Goal: Information Seeking & Learning: Learn about a topic

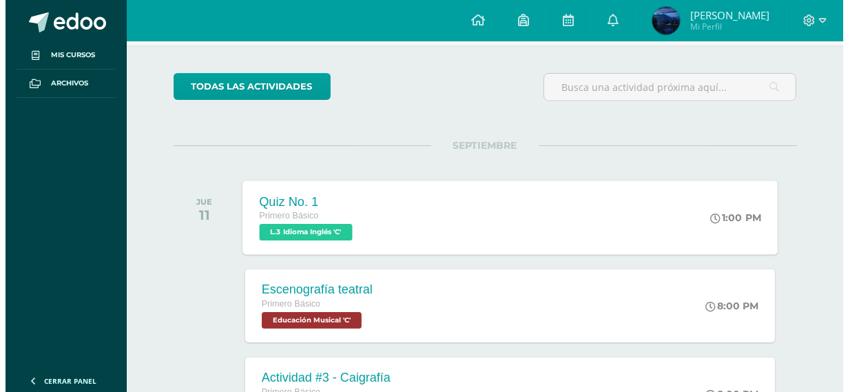
scroll to position [207, 0]
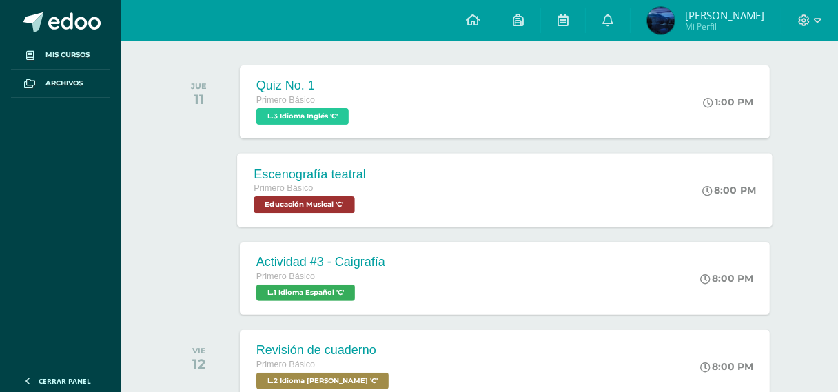
drag, startPoint x: 373, startPoint y: 204, endPoint x: 380, endPoint y: 205, distance: 7.0
click at [376, 204] on div "Escenografía teatral Primero Básico Educación Musical 'C'" at bounding box center [309, 190] width 145 height 74
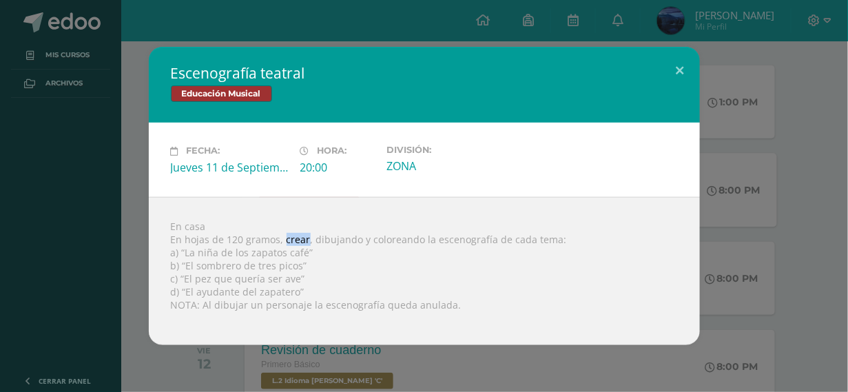
drag, startPoint x: 283, startPoint y: 238, endPoint x: 306, endPoint y: 242, distance: 23.7
click at [306, 242] on div "En casa En hojas de 120 gramos, crear, dibujando y coloreando la escenografía d…" at bounding box center [424, 271] width 551 height 148
drag, startPoint x: 304, startPoint y: 240, endPoint x: 300, endPoint y: 249, distance: 9.0
drag, startPoint x: 278, startPoint y: 238, endPoint x: 285, endPoint y: 240, distance: 7.0
click at [285, 240] on div "En casa En hojas de 120 gramos, crear, dibujando y coloreando la escenografía d…" at bounding box center [424, 271] width 551 height 148
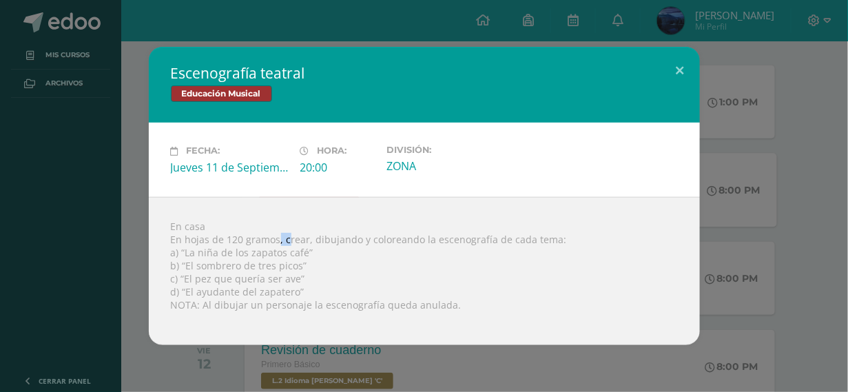
click at [285, 239] on div "En casa En hojas de 120 gramos, crear, dibujando y coloreando la escenografía d…" at bounding box center [424, 271] width 551 height 148
drag, startPoint x: 285, startPoint y: 239, endPoint x: 307, endPoint y: 239, distance: 21.4
click at [307, 239] on div "En casa En hojas de 120 gramos, crear, dibujando y coloreando la escenografía d…" at bounding box center [424, 271] width 551 height 148
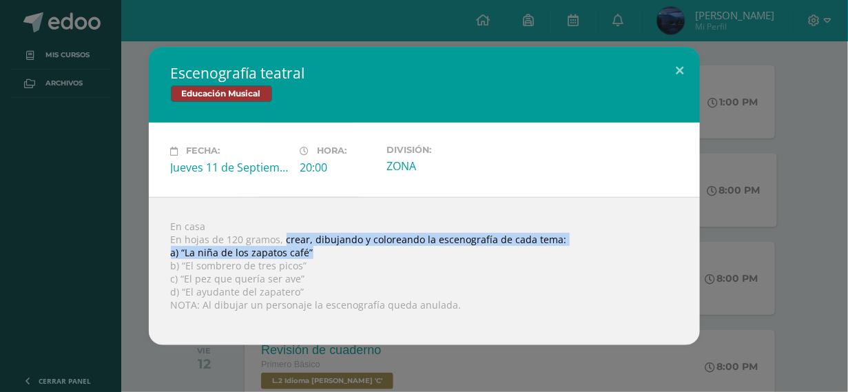
drag, startPoint x: 282, startPoint y: 236, endPoint x: 553, endPoint y: 247, distance: 271.7
click at [553, 247] on div "En casa En hojas de 120 gramos, crear, dibujando y coloreando la escenografía d…" at bounding box center [424, 271] width 551 height 148
copy div "crear, dibujando y coloreando la escenografía de cada tema: a) “La niña de los …"
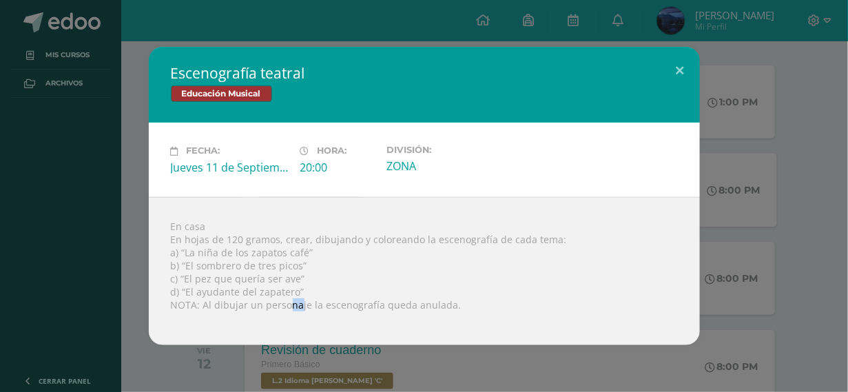
drag, startPoint x: 291, startPoint y: 311, endPoint x: 274, endPoint y: 309, distance: 17.3
click at [282, 309] on div "En casa En hojas de 120 gramos, crear, dibujando y coloreando la escenografía d…" at bounding box center [424, 271] width 551 height 148
click at [197, 312] on div "En casa En hojas de 120 gramos, crear, dibujando y coloreando la escenografía d…" at bounding box center [424, 271] width 551 height 148
drag, startPoint x: 203, startPoint y: 311, endPoint x: 380, endPoint y: 315, distance: 177.8
click at [380, 315] on div "En casa En hojas de 120 gramos, crear, dibujando y coloreando la escenografía d…" at bounding box center [424, 271] width 551 height 148
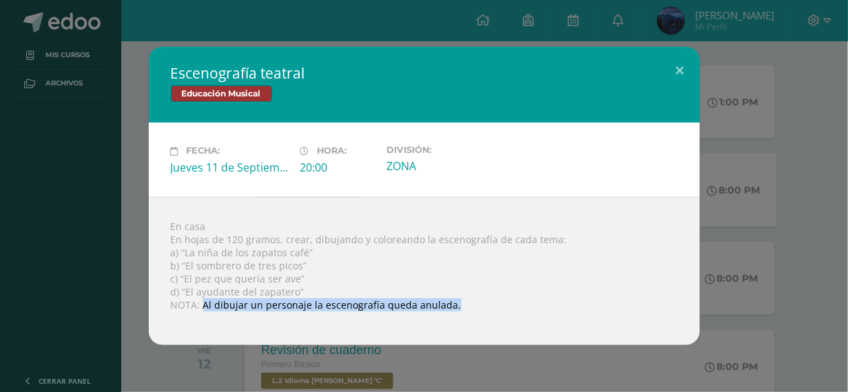
copy body "Al dibujar un personaje la escenografía queda anulada. Loading..."
click at [631, 161] on div "Fecha: [DATE] Hora: 20:00 División: ZONA" at bounding box center [424, 160] width 518 height 30
